Goal: Task Accomplishment & Management: Complete application form

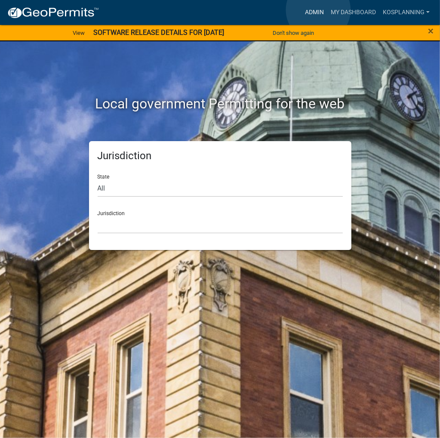
click at [318, 10] on link "Admin" at bounding box center [314, 12] width 26 height 16
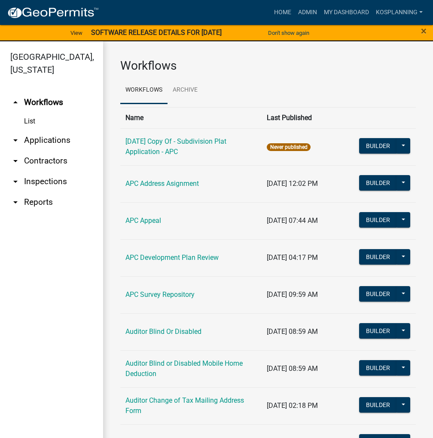
click at [40, 162] on link "arrow_drop_down Contractors" at bounding box center [51, 160] width 103 height 21
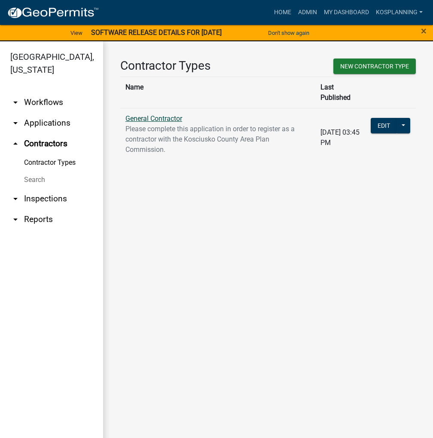
click at [144, 114] on link "General Contractor" at bounding box center [154, 118] width 57 height 8
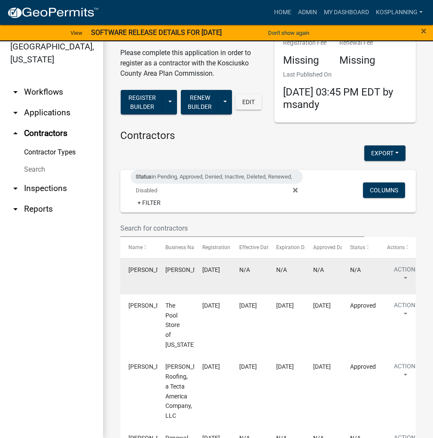
scroll to position [43, 0]
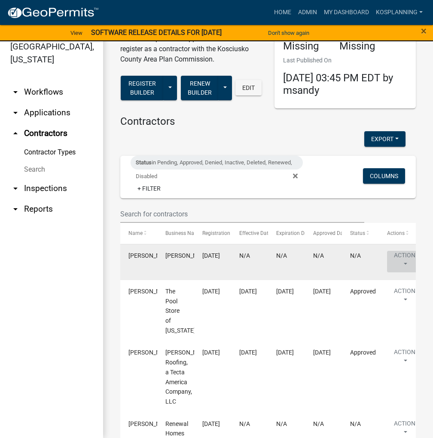
click at [405, 257] on button "Action" at bounding box center [404, 261] width 35 height 21
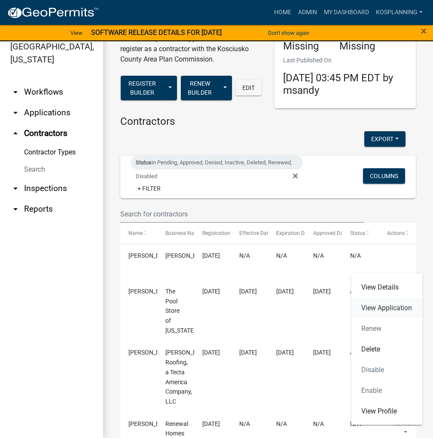
click at [383, 306] on link "View Application" at bounding box center [386, 307] width 71 height 21
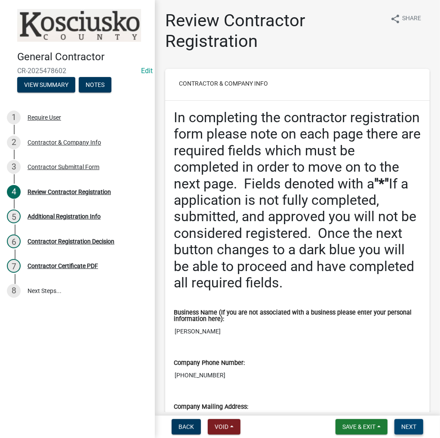
click at [407, 425] on span "Next" at bounding box center [408, 426] width 15 height 7
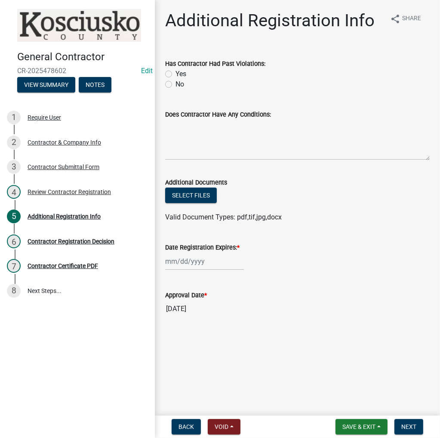
click at [175, 83] on label "No" at bounding box center [179, 84] width 9 height 10
click at [175, 83] on input "No" at bounding box center [178, 82] width 6 height 6
radio input "true"
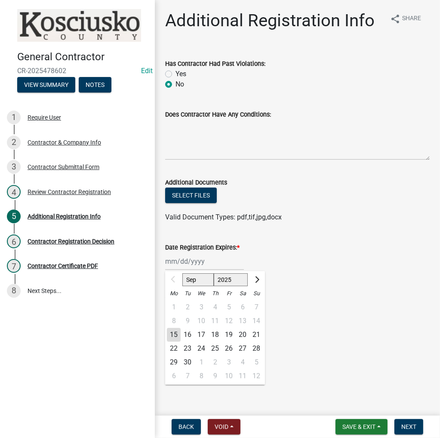
click at [201, 254] on div "Sep Oct Nov [DATE] 2026 2027 2028 2029 2030 2031 2032 2033 2034 2035 2036 2037 …" at bounding box center [204, 261] width 79 height 18
click at [226, 276] on select "2025 2026 2027 2028 2029 2030 2031 2032 2033 2034 2035 2036 2037 2038 2039 2040…" at bounding box center [231, 279] width 34 height 13
select select "2026"
click at [214, 273] on select "2025 2026 2027 2028 2029 2030 2031 2032 2033 2034 2035 2036 2037 2038 2039 2040…" at bounding box center [231, 279] width 34 height 13
click at [186, 333] on div "15" at bounding box center [188, 335] width 14 height 14
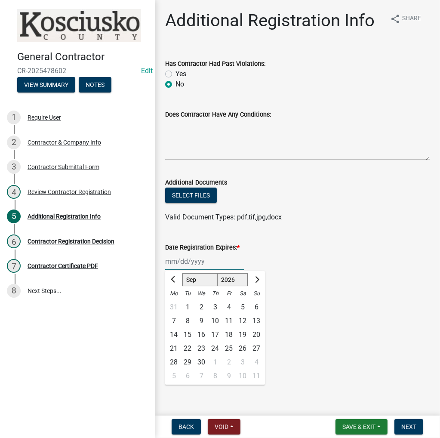
type input "[DATE]"
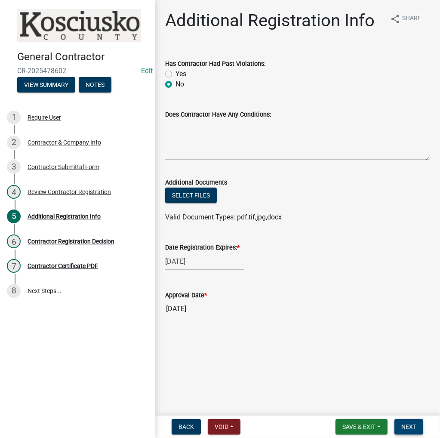
click at [411, 426] on span "Next" at bounding box center [408, 426] width 15 height 7
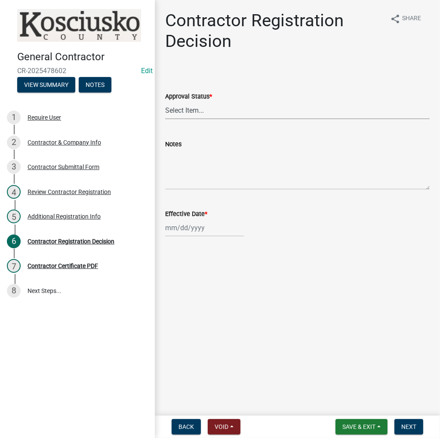
click at [207, 108] on select "Select Item... Approved Denied" at bounding box center [297, 110] width 264 height 18
click at [165, 101] on select "Select Item... Approved Denied" at bounding box center [297, 110] width 264 height 18
select select "8e4351d7-4ebf-4714-a7c9-c8187f00e083"
click at [180, 230] on div at bounding box center [204, 228] width 79 height 18
select select "9"
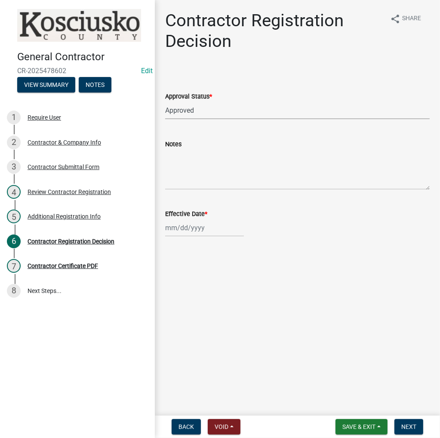
select select "2025"
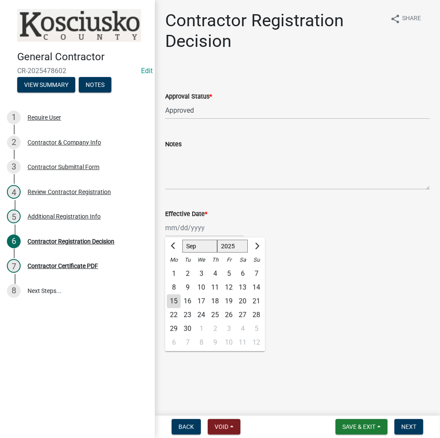
click at [173, 300] on div "15" at bounding box center [174, 301] width 14 height 14
type input "[DATE]"
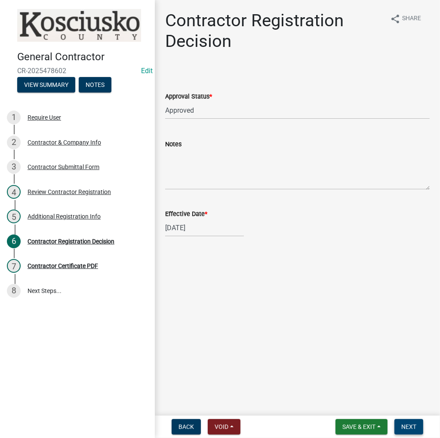
click at [412, 423] on span "Next" at bounding box center [408, 426] width 15 height 7
